Goal: Book appointment/travel/reservation

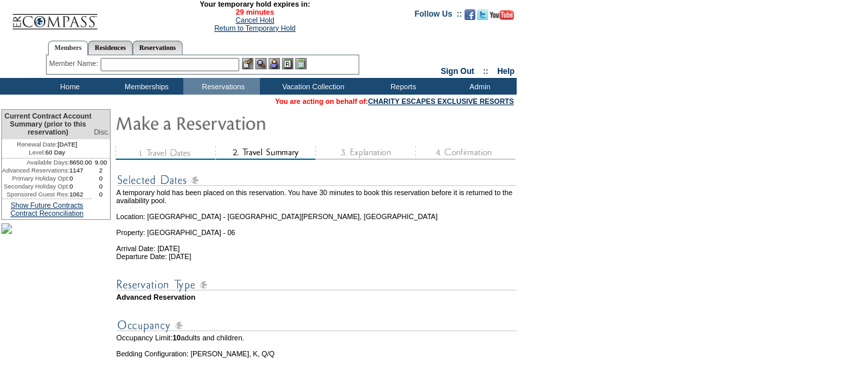
scroll to position [217, 0]
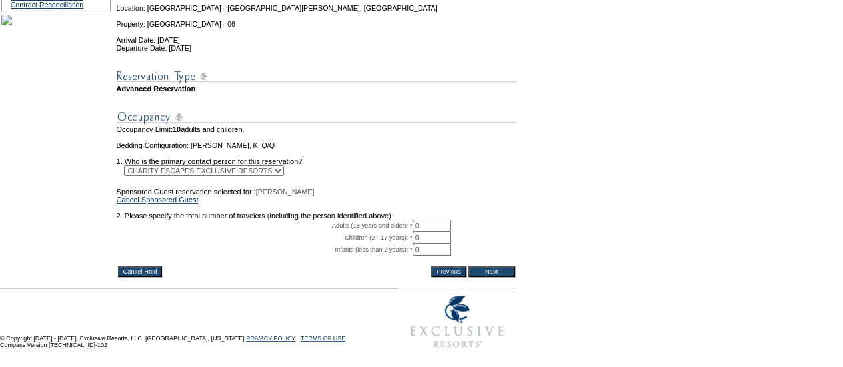
click at [436, 232] on input "0" at bounding box center [432, 226] width 39 height 12
type input "2"
click at [515, 277] on input "Next" at bounding box center [492, 272] width 47 height 11
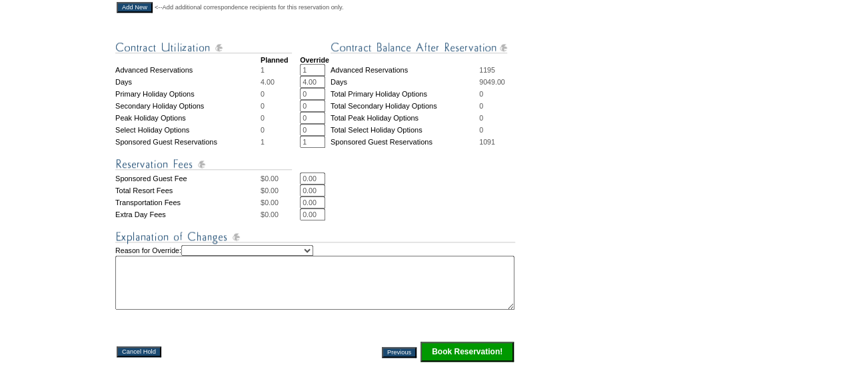
scroll to position [561, 0]
click at [313, 255] on select "Creating Continuous Stay Days Rebooked After Cancellation Editing Occupant Expe…" at bounding box center [247, 250] width 132 height 11
select select "1039"
click at [205, 255] on select "Creating Continuous Stay Days Rebooked After Cancellation Editing Occupant Expe…" at bounding box center [247, 250] width 132 height 11
click at [253, 303] on textarea at bounding box center [314, 282] width 399 height 54
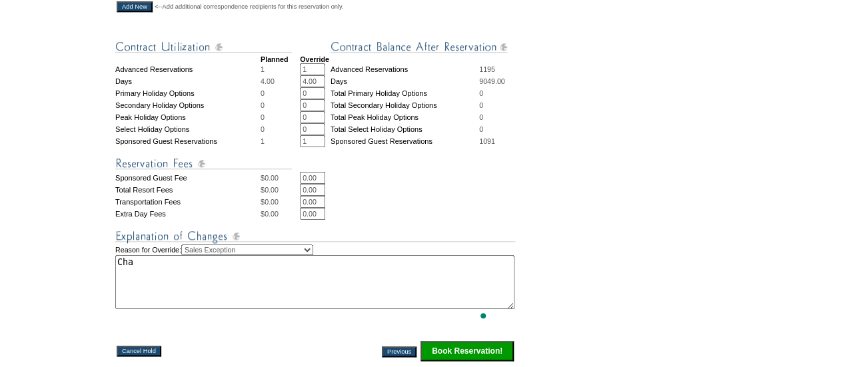
type textarea "Char"
